Goal: Task Accomplishment & Management: Use online tool/utility

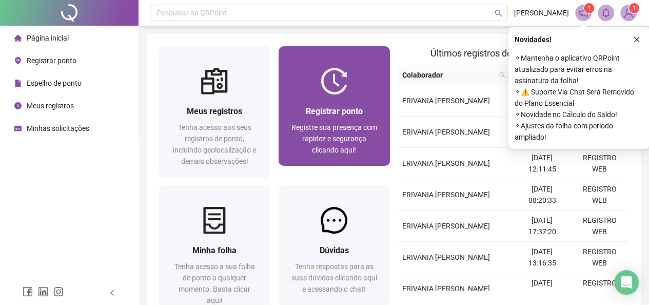
click at [341, 95] on div "Registrar ponto Registre sua presença com rapidez e segurança clicando aqui!" at bounding box center [333, 129] width 111 height 71
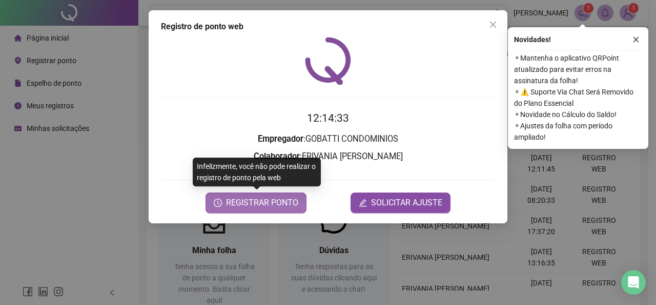
click at [274, 205] on span "REGISTRAR PONTO" at bounding box center [262, 202] width 72 height 12
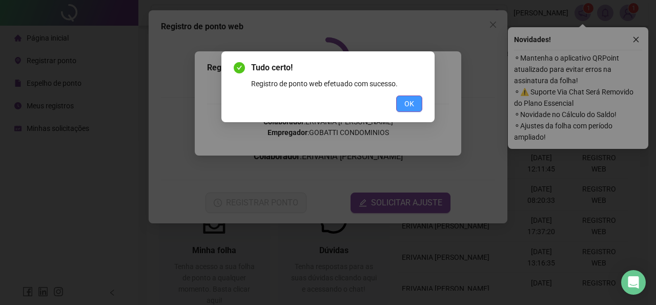
click at [412, 103] on span "OK" at bounding box center [410, 103] width 10 height 11
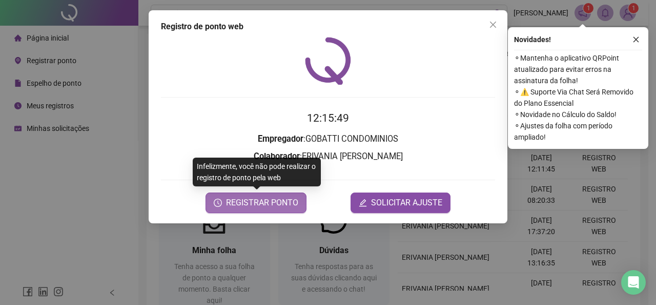
click at [247, 199] on span "REGISTRAR PONTO" at bounding box center [262, 202] width 72 height 12
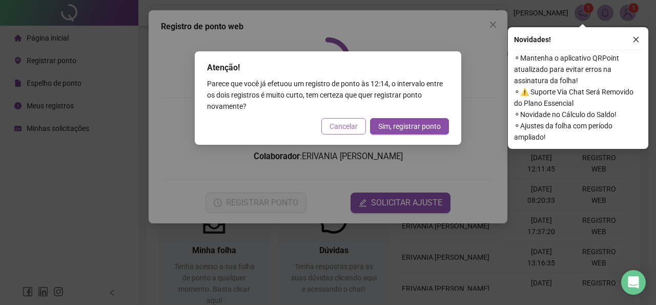
click at [335, 129] on span "Cancelar" at bounding box center [344, 126] width 28 height 11
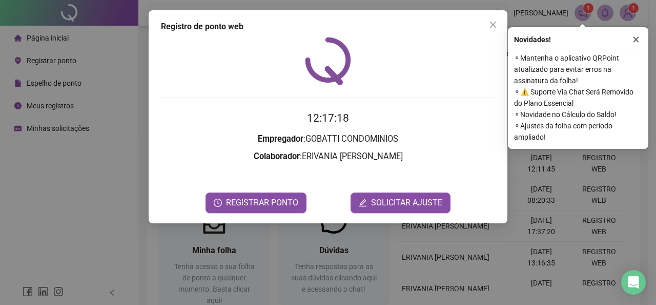
drag, startPoint x: 499, startPoint y: 26, endPoint x: 361, endPoint y: 29, distance: 138.5
click at [494, 26] on span "Close" at bounding box center [493, 25] width 16 height 8
